Goal: Information Seeking & Learning: Learn about a topic

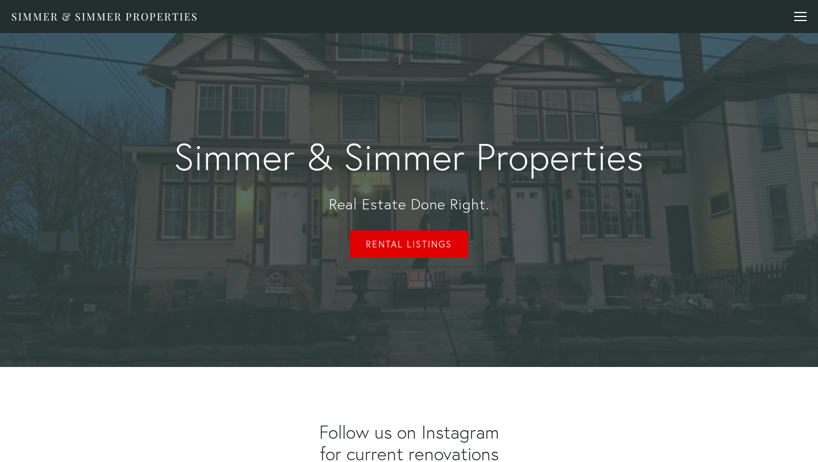
click at [387, 243] on link "Rental Listings" at bounding box center [409, 243] width 118 height 27
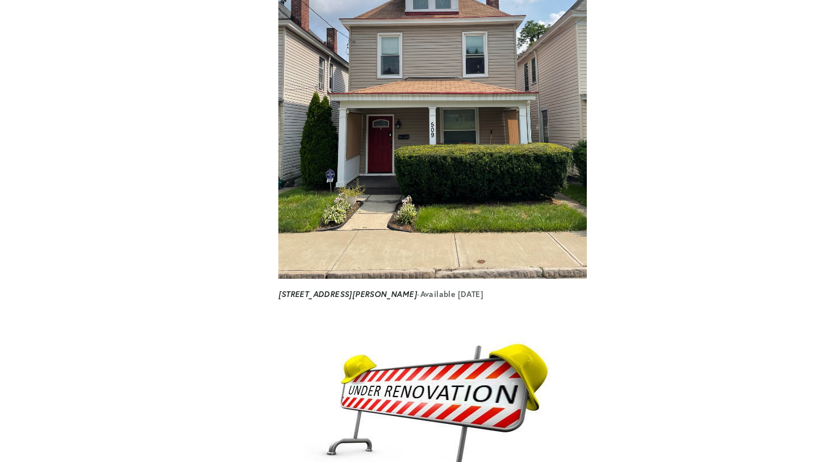
scroll to position [483, 0]
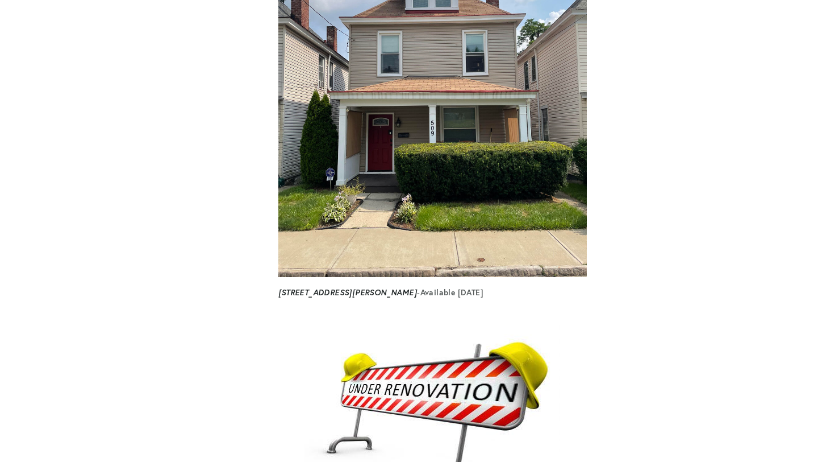
click at [376, 197] on img at bounding box center [433, 104] width 309 height 347
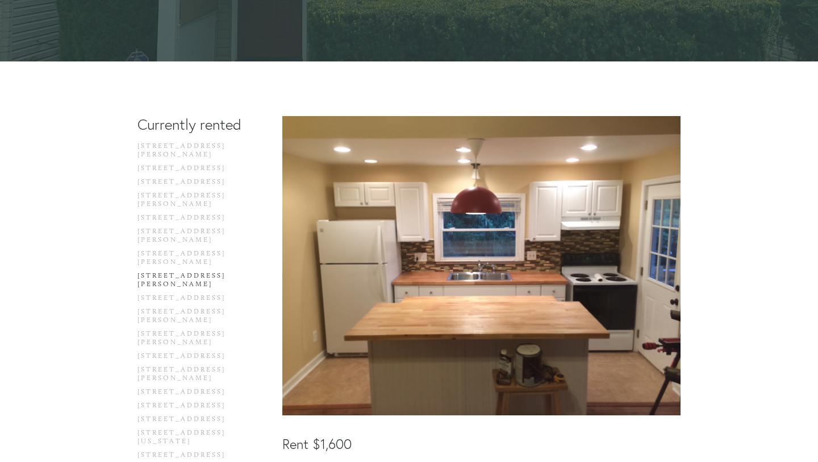
scroll to position [330, 0]
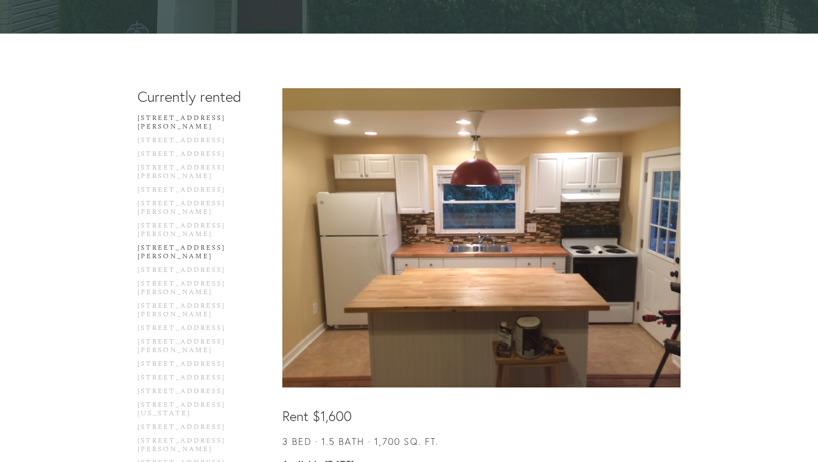
click at [185, 114] on link "[STREET_ADDRESS][PERSON_NAME]" at bounding box center [192, 125] width 109 height 22
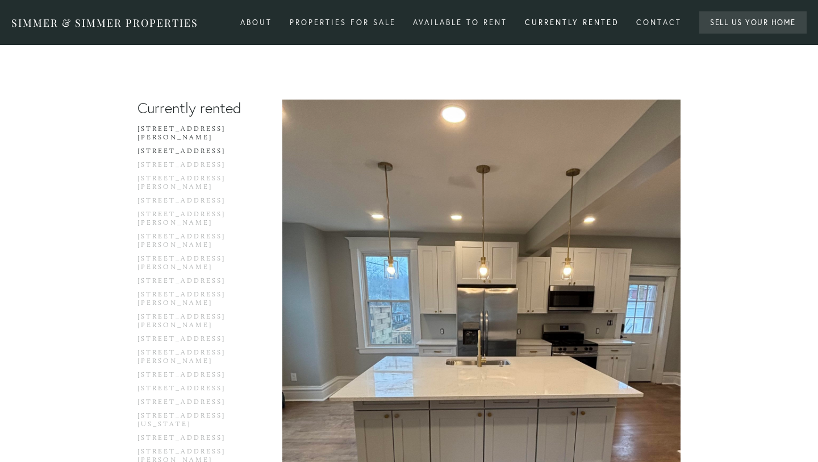
click at [172, 147] on link "[STREET_ADDRESS]" at bounding box center [192, 154] width 109 height 14
click at [218, 397] on link "[STREET_ADDRESS]" at bounding box center [192, 404] width 109 height 14
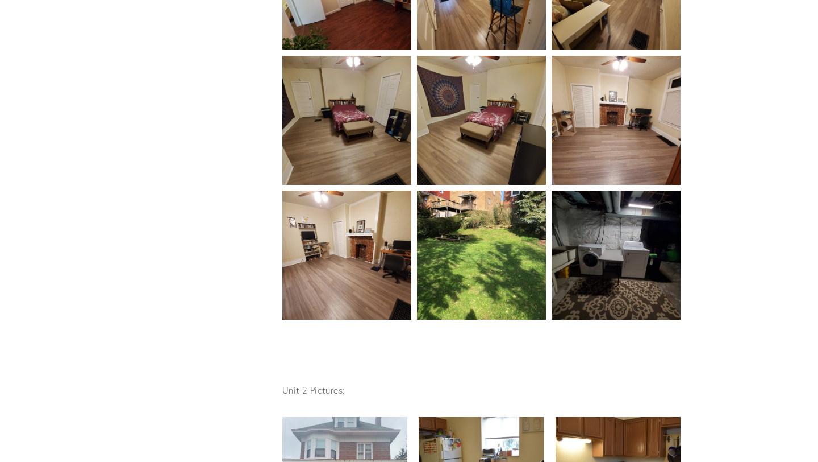
scroll to position [2052, 0]
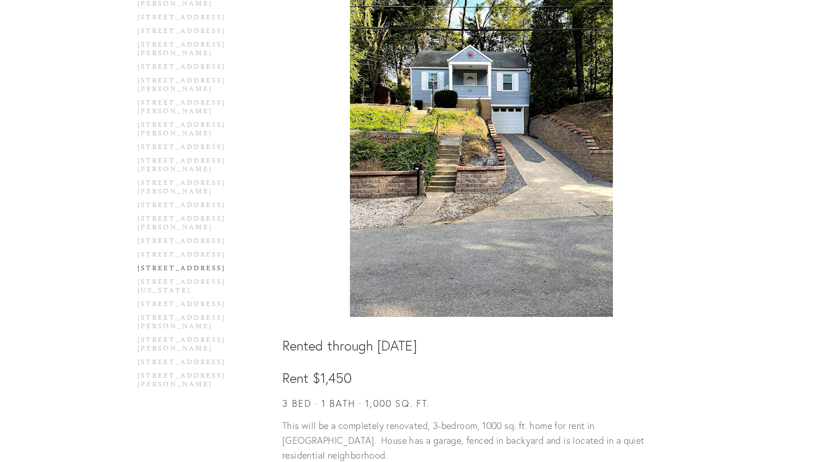
scroll to position [417, 0]
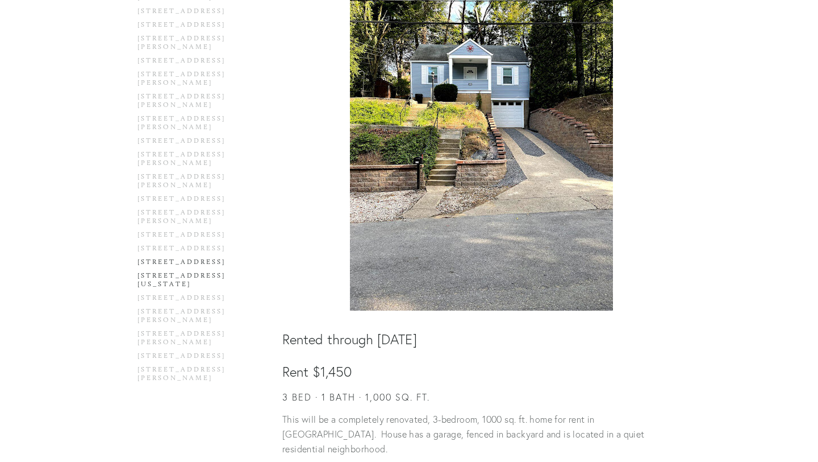
click at [186, 271] on link "[STREET_ADDRESS][US_STATE]" at bounding box center [192, 282] width 109 height 22
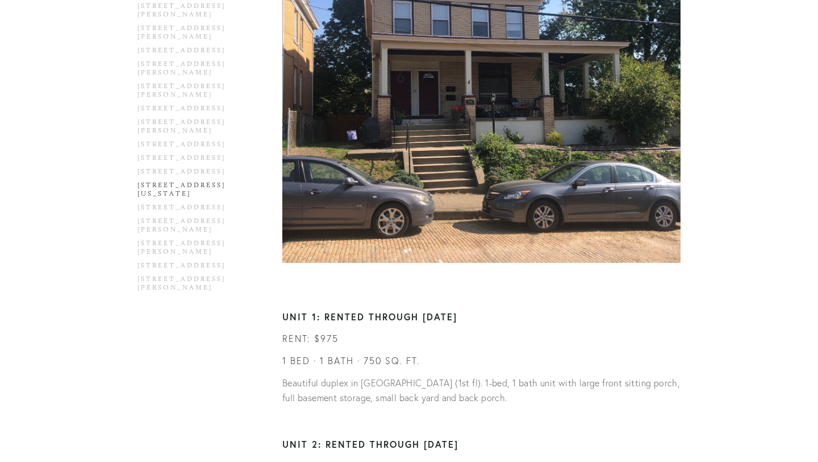
scroll to position [469, 0]
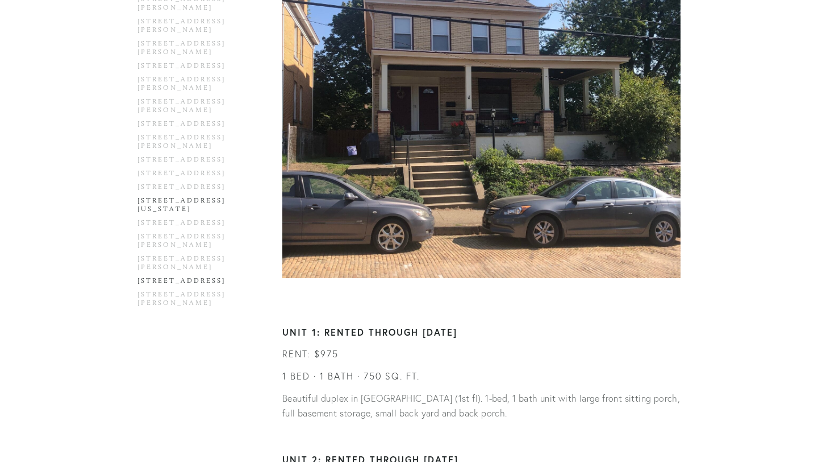
click at [190, 276] on link "[STREET_ADDRESS]" at bounding box center [192, 283] width 109 height 14
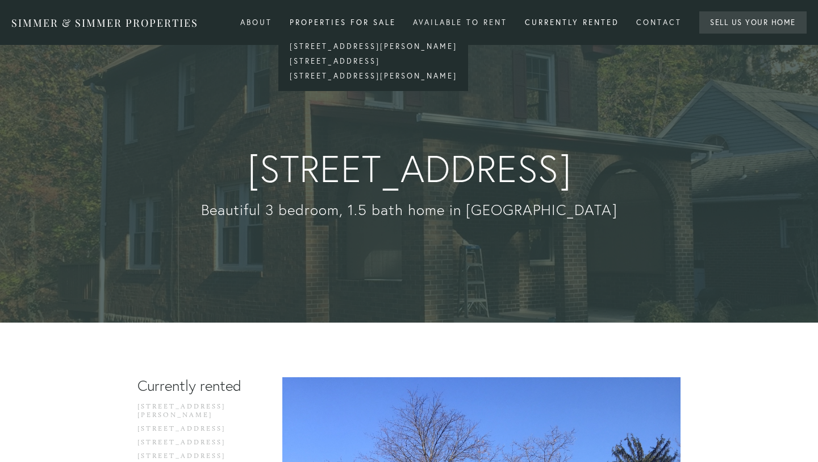
click at [342, 14] on div "Properties for Sale" at bounding box center [342, 22] width 121 height 19
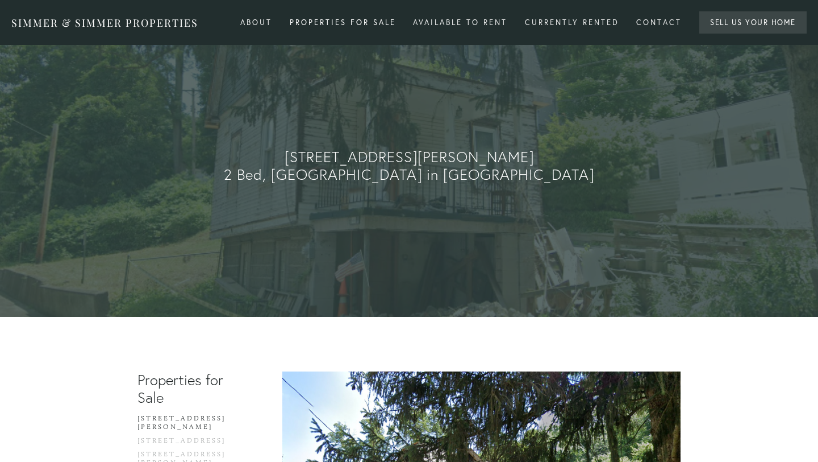
scroll to position [106, 0]
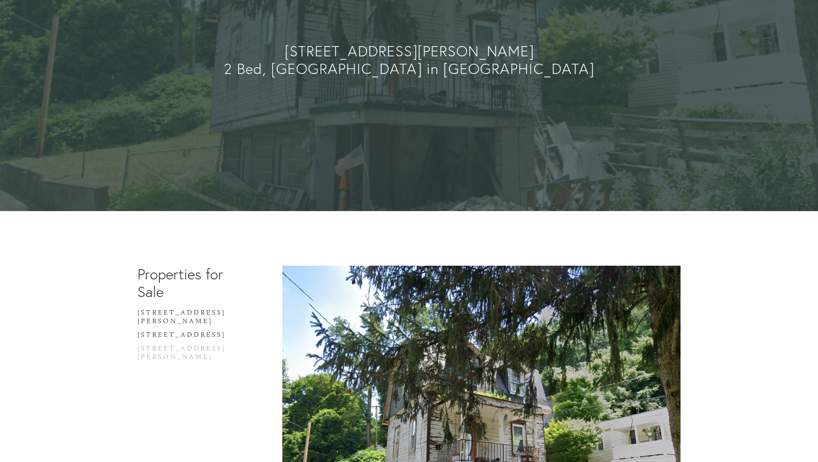
click at [183, 330] on link "[STREET_ADDRESS]" at bounding box center [192, 337] width 109 height 14
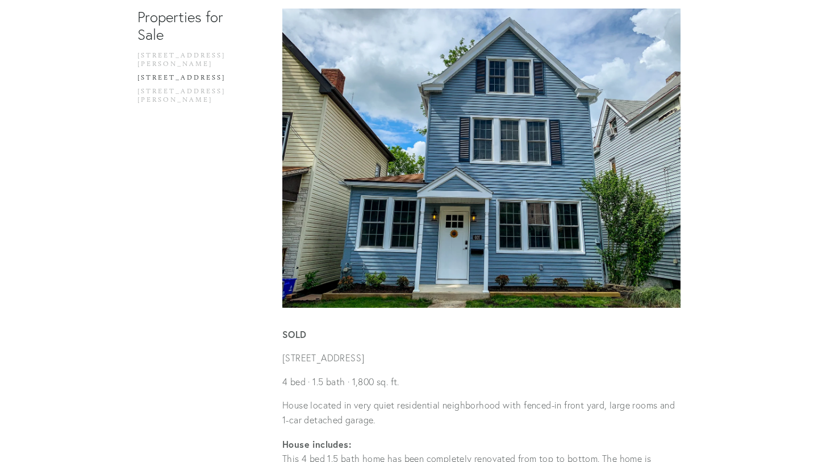
scroll to position [403, 0]
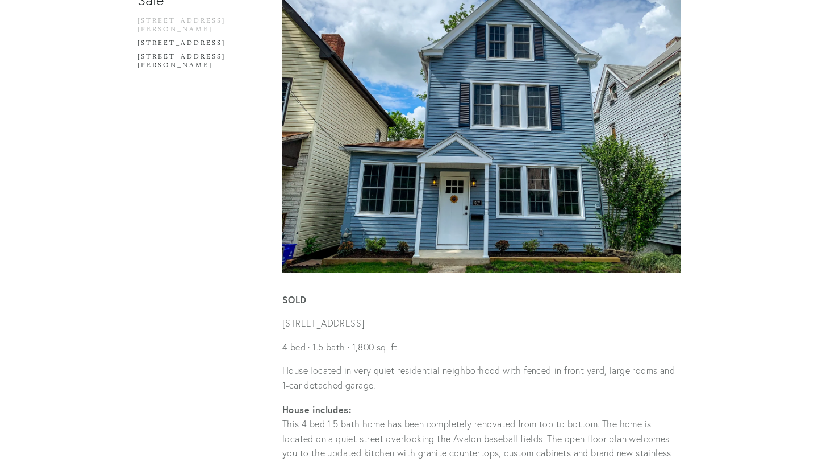
click at [188, 52] on link "[STREET_ADDRESS][PERSON_NAME]" at bounding box center [192, 63] width 109 height 22
